Goal: Find specific page/section: Find specific page/section

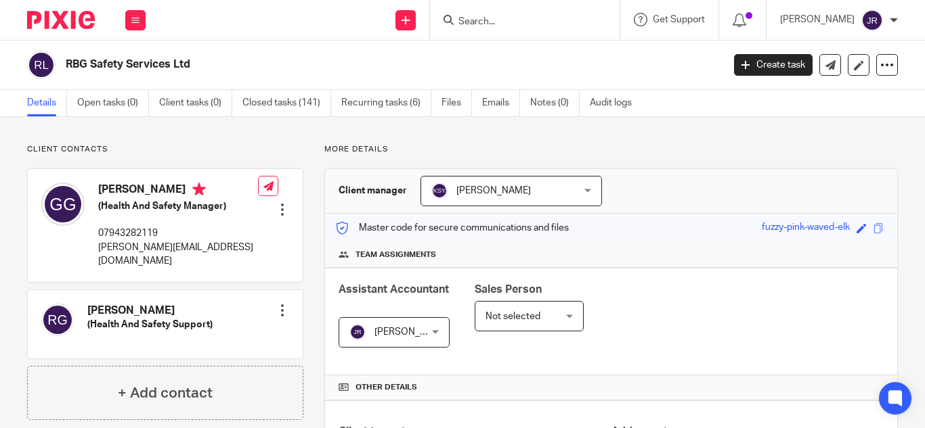
click at [226, 55] on div "RBG Safety Services Ltd" at bounding box center [370, 65] width 686 height 28
click at [466, 68] on h2 "RBG Safety Services Ltd" at bounding box center [325, 65] width 518 height 14
click at [451, 24] on icon at bounding box center [448, 20] width 10 height 10
click at [468, 22] on input "Search" at bounding box center [518, 22] width 122 height 12
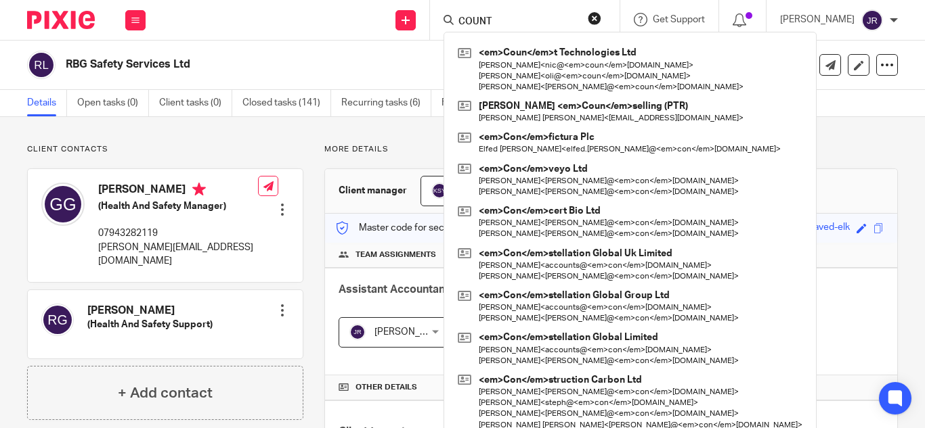
type input "COUNT"
click button "submit" at bounding box center [0, 0] width 0 height 0
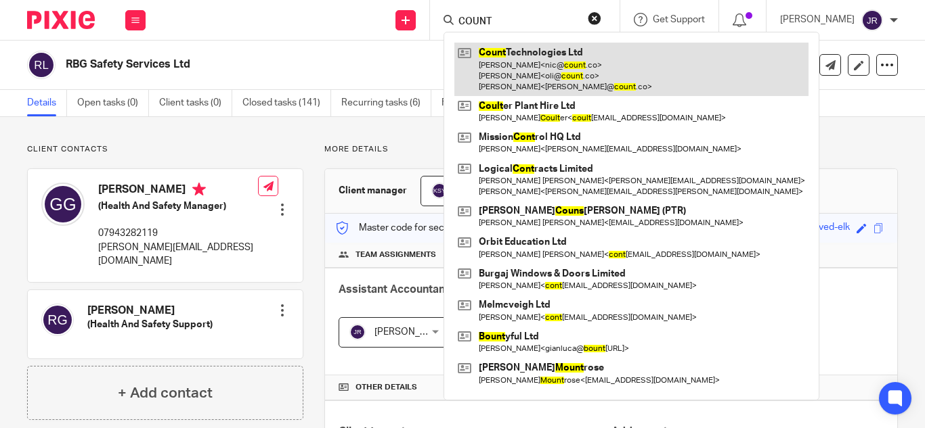
click at [575, 58] on link at bounding box center [631, 69] width 354 height 53
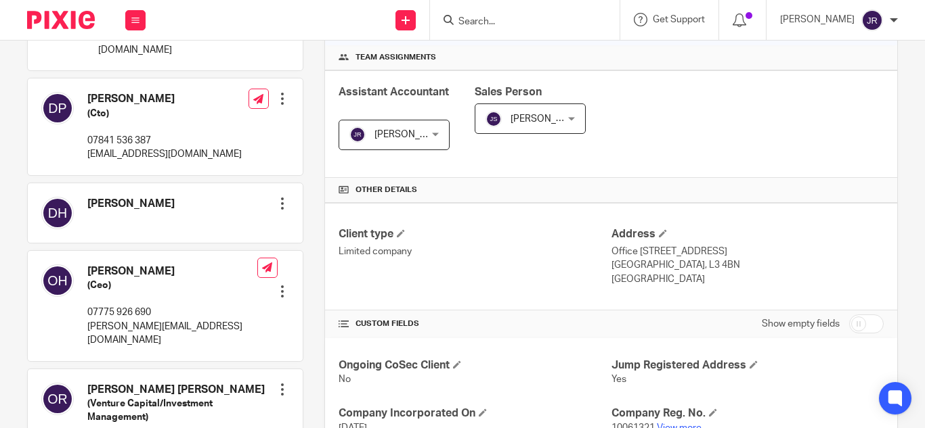
scroll to position [340, 0]
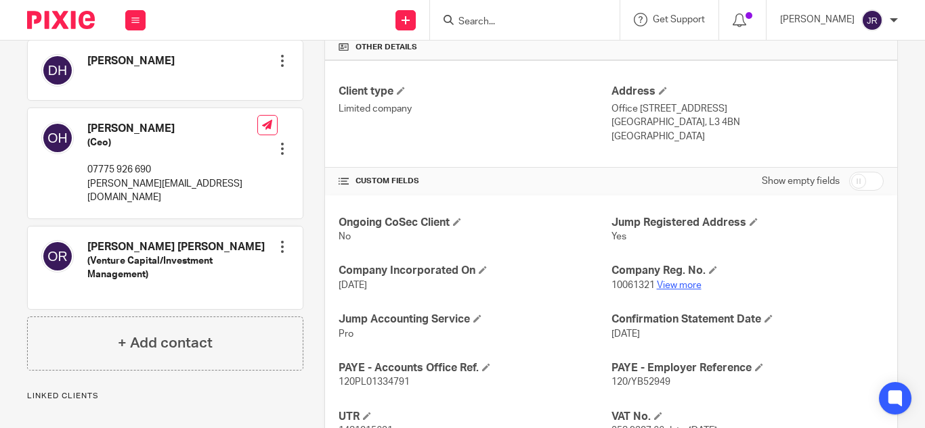
click at [682, 288] on link "View more" at bounding box center [679, 285] width 45 height 9
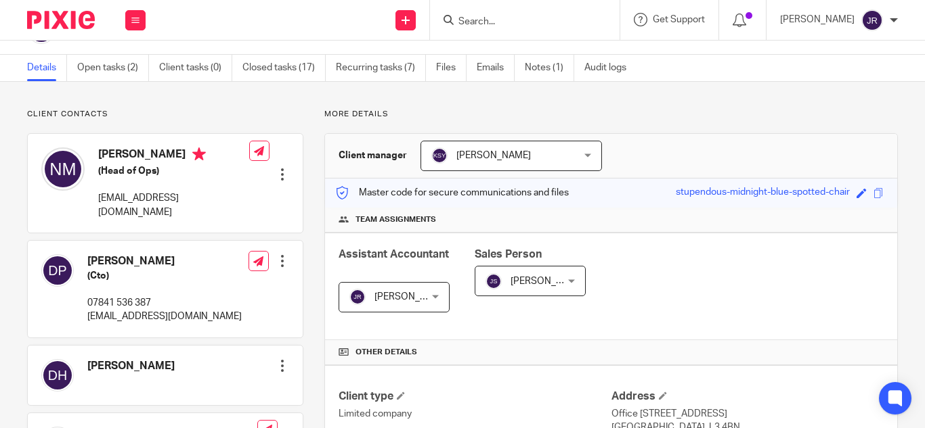
scroll to position [0, 0]
